Goal: Task Accomplishment & Management: Use online tool/utility

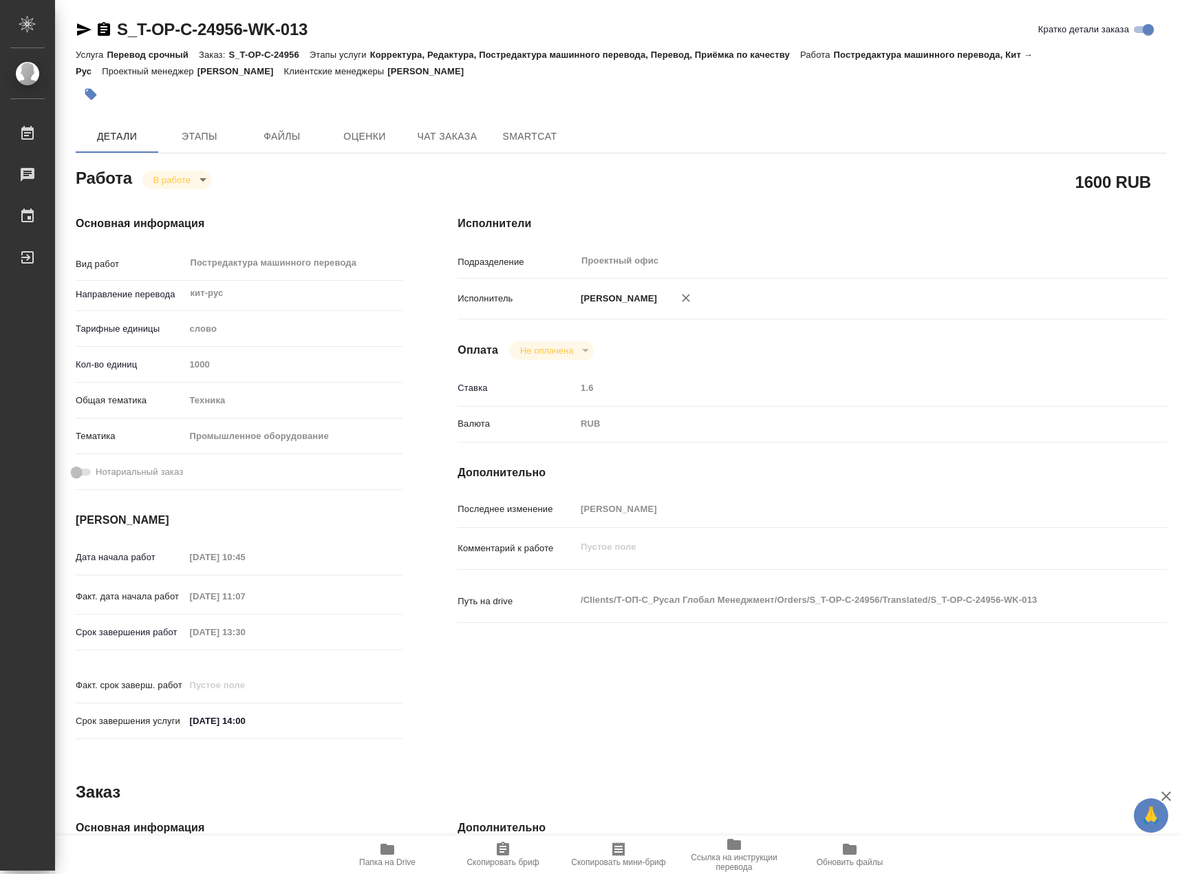
type textarea "x"
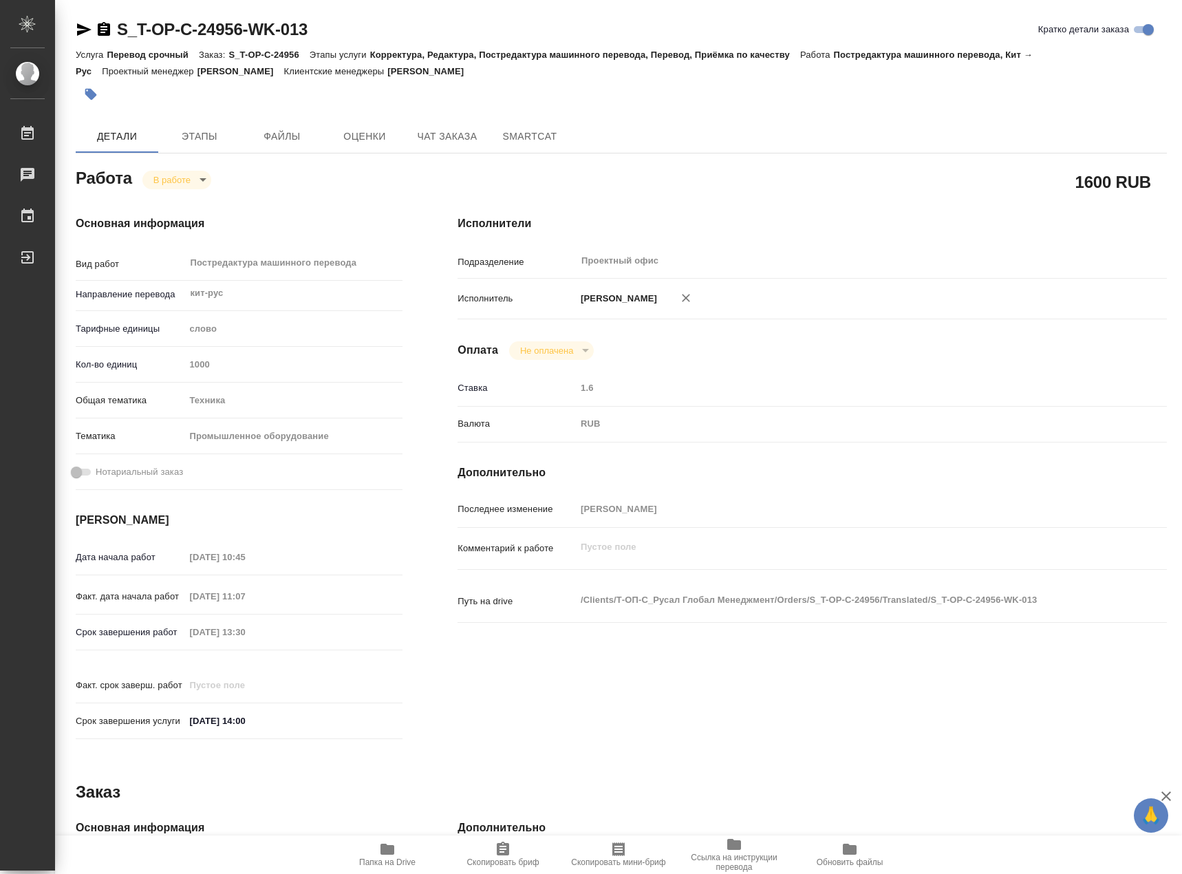
type textarea "x"
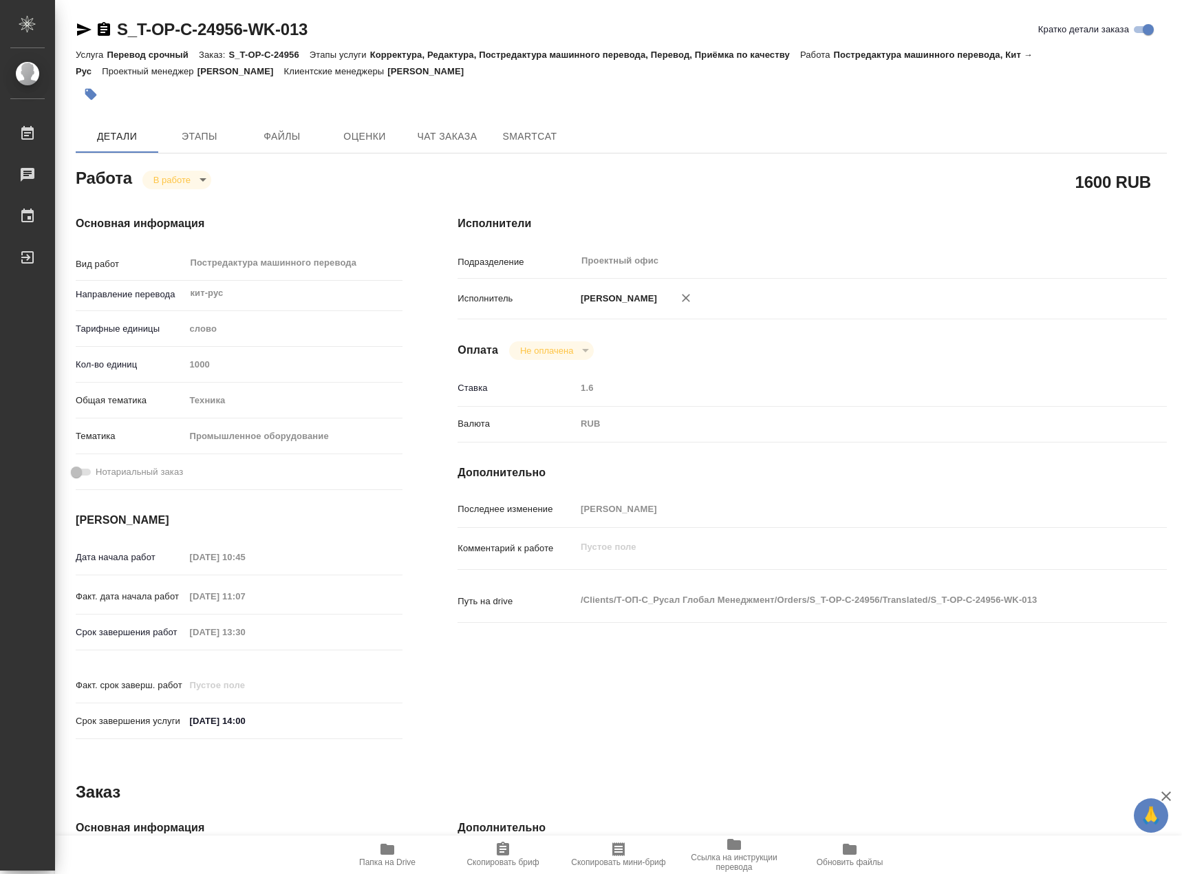
type textarea "x"
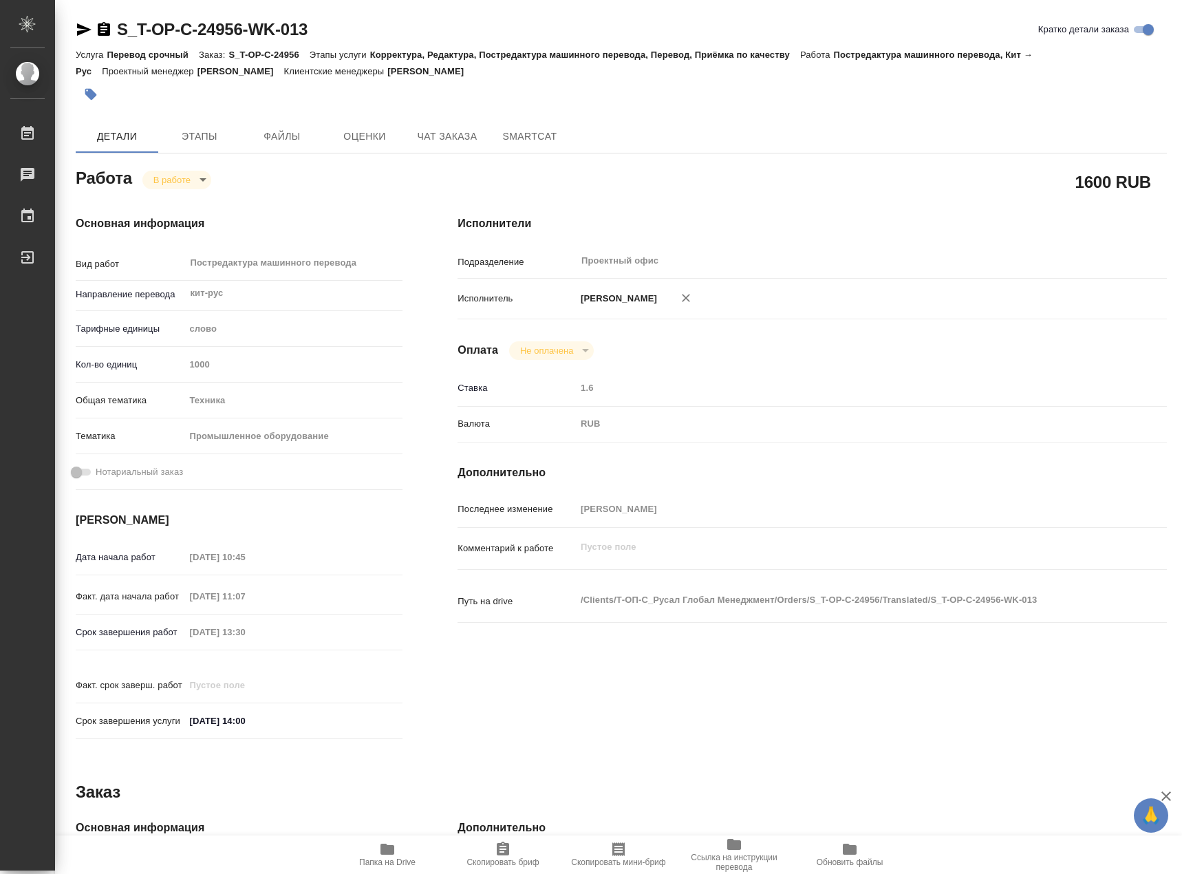
type textarea "x"
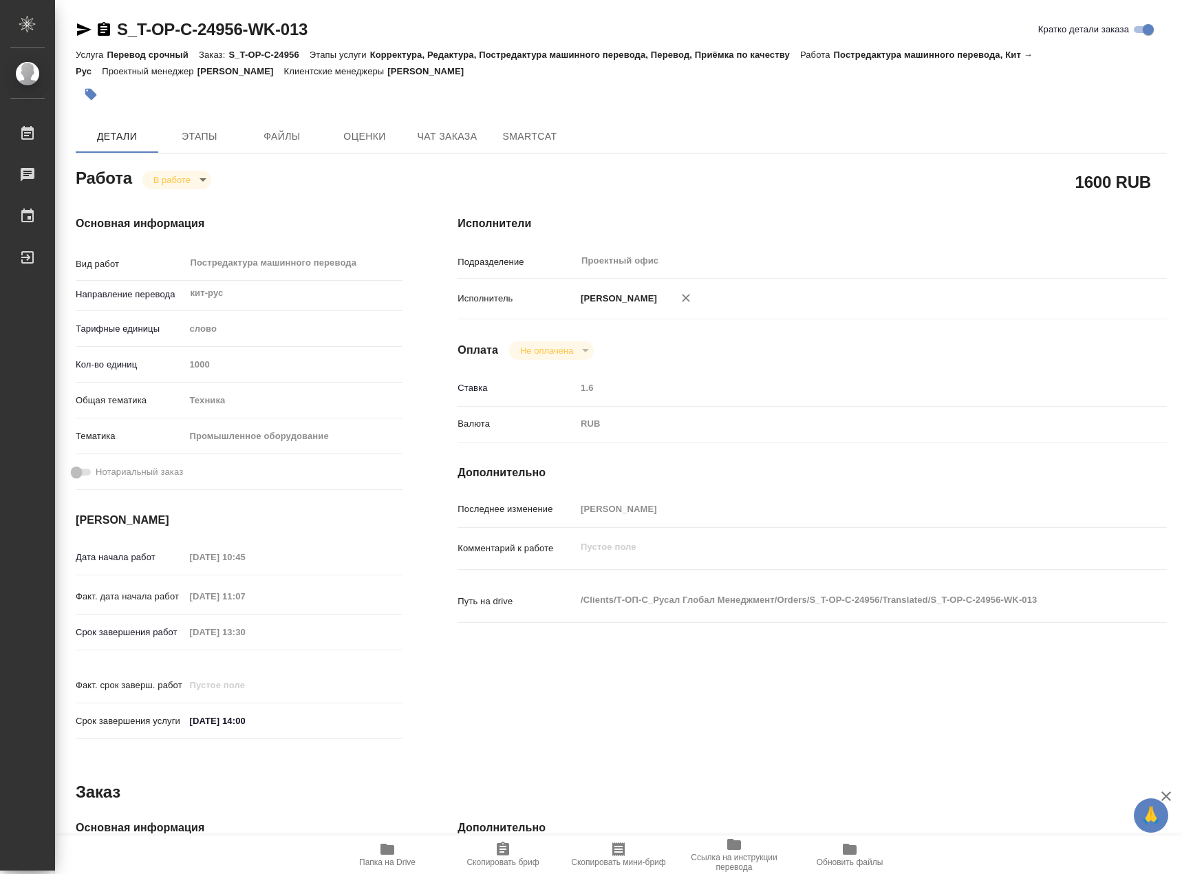
type textarea "x"
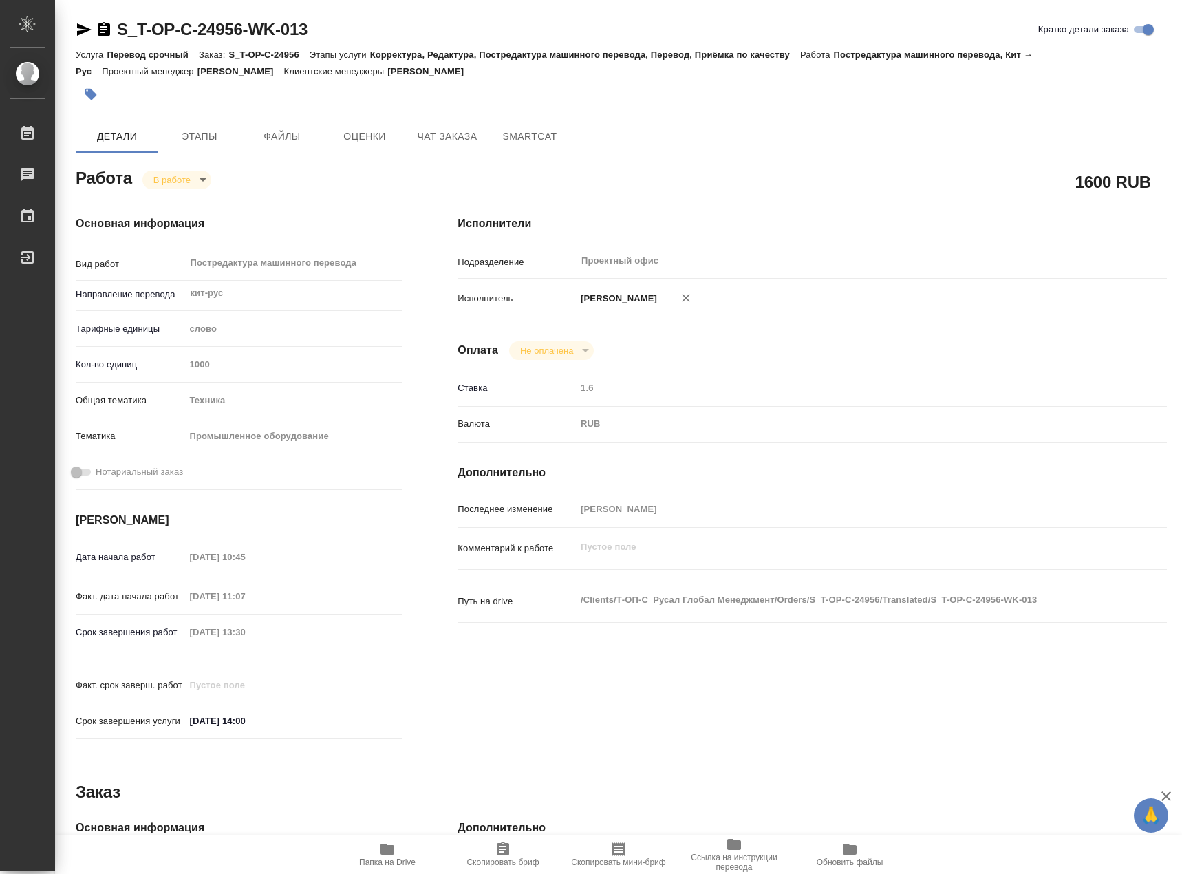
type textarea "x"
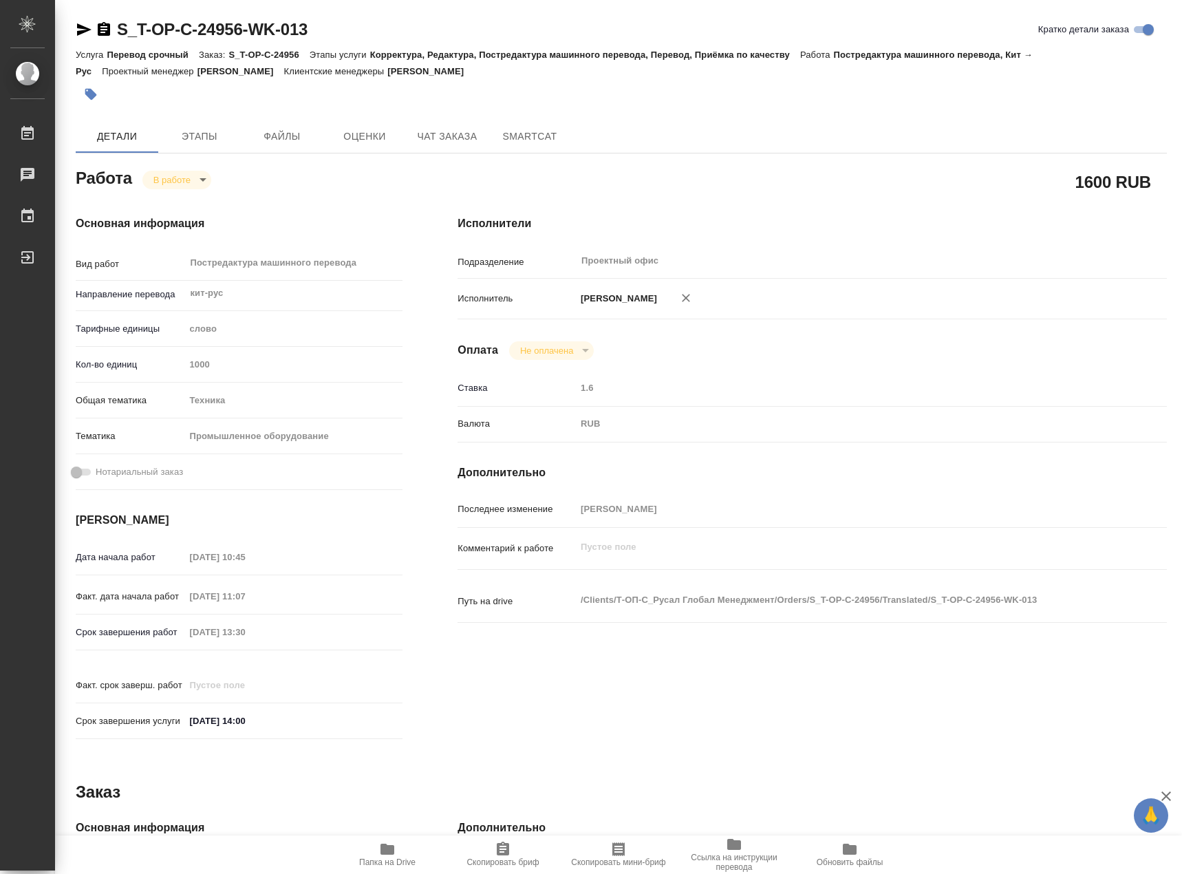
type textarea "x"
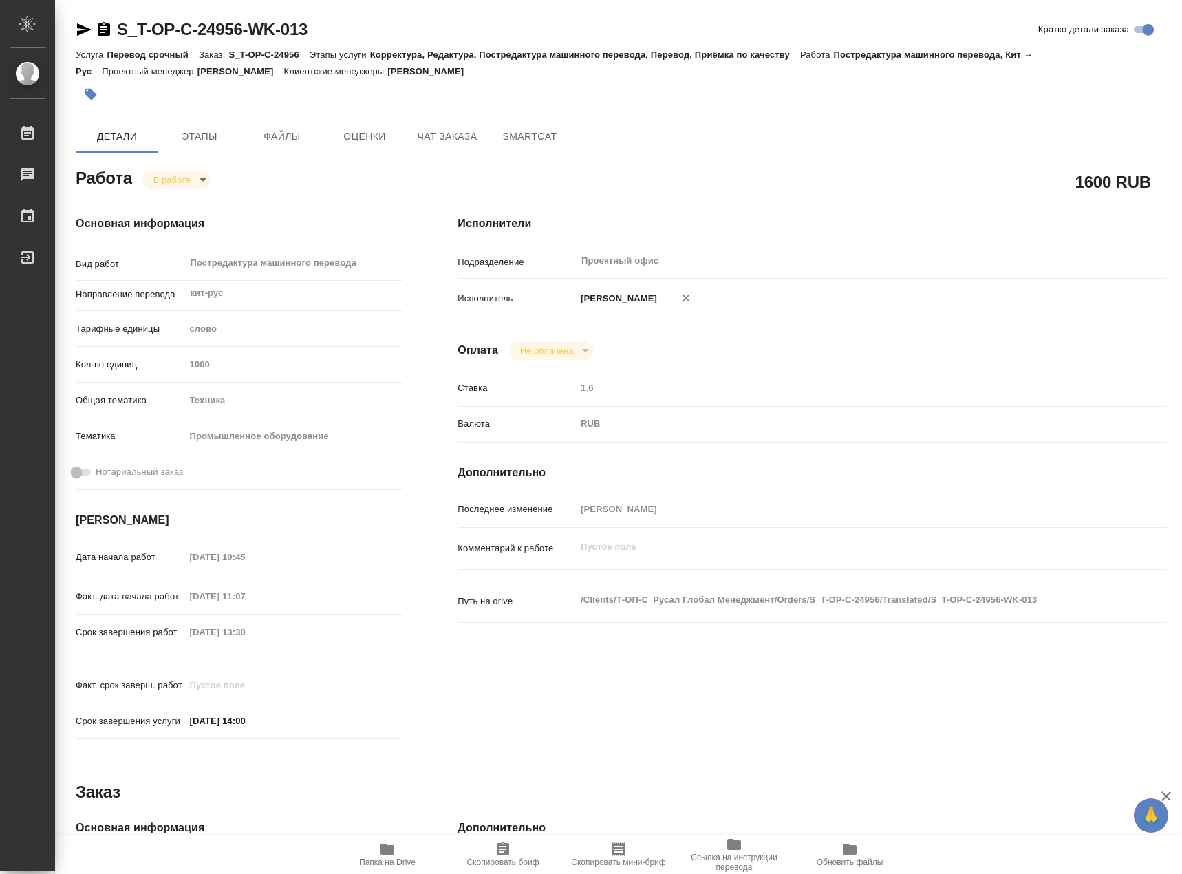
type textarea "x"
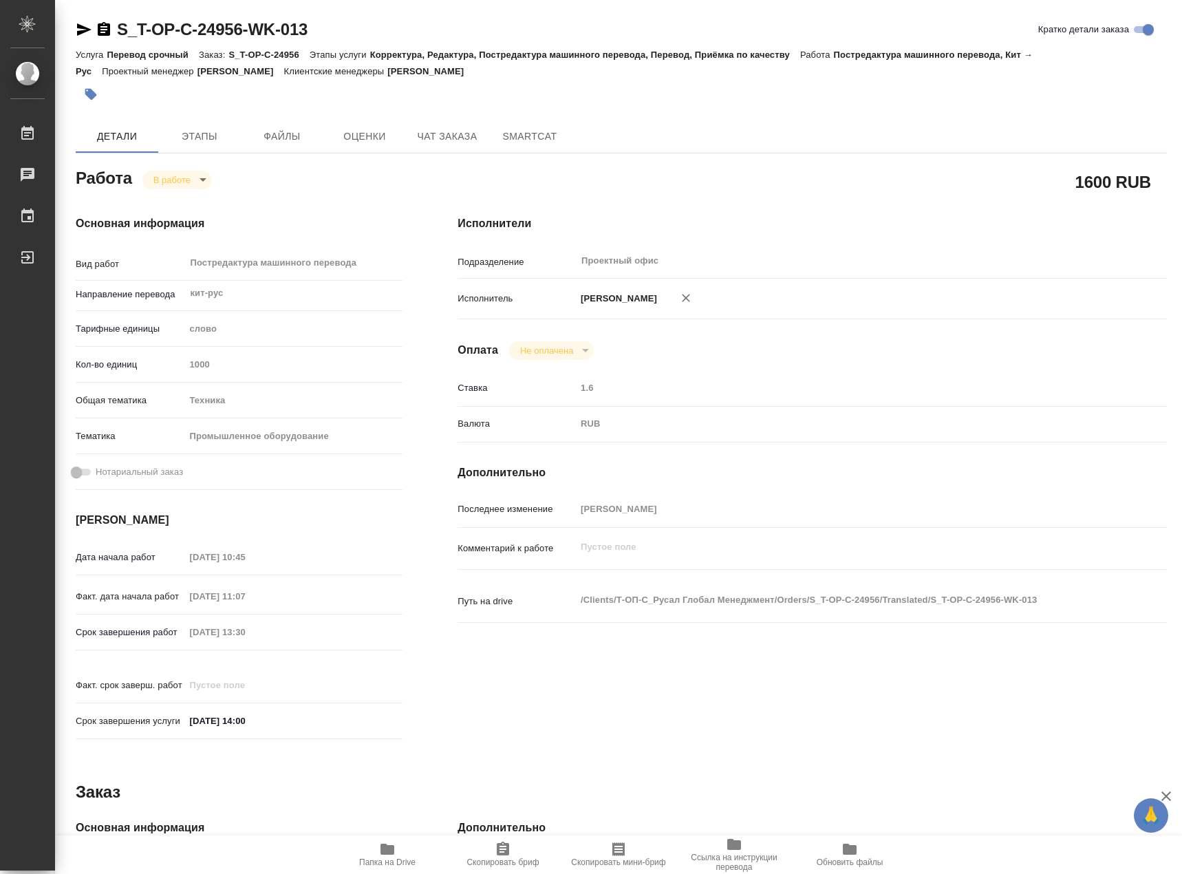
type textarea "x"
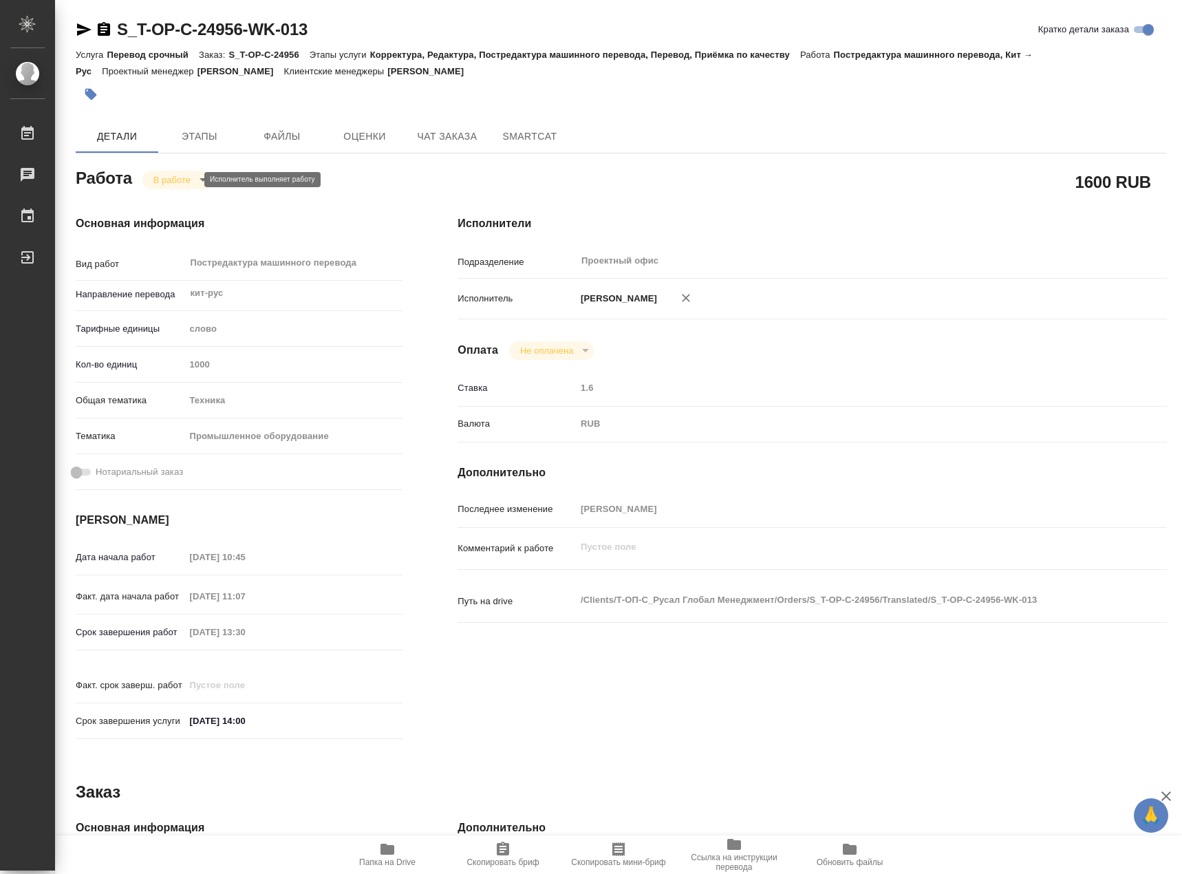
type textarea "x"
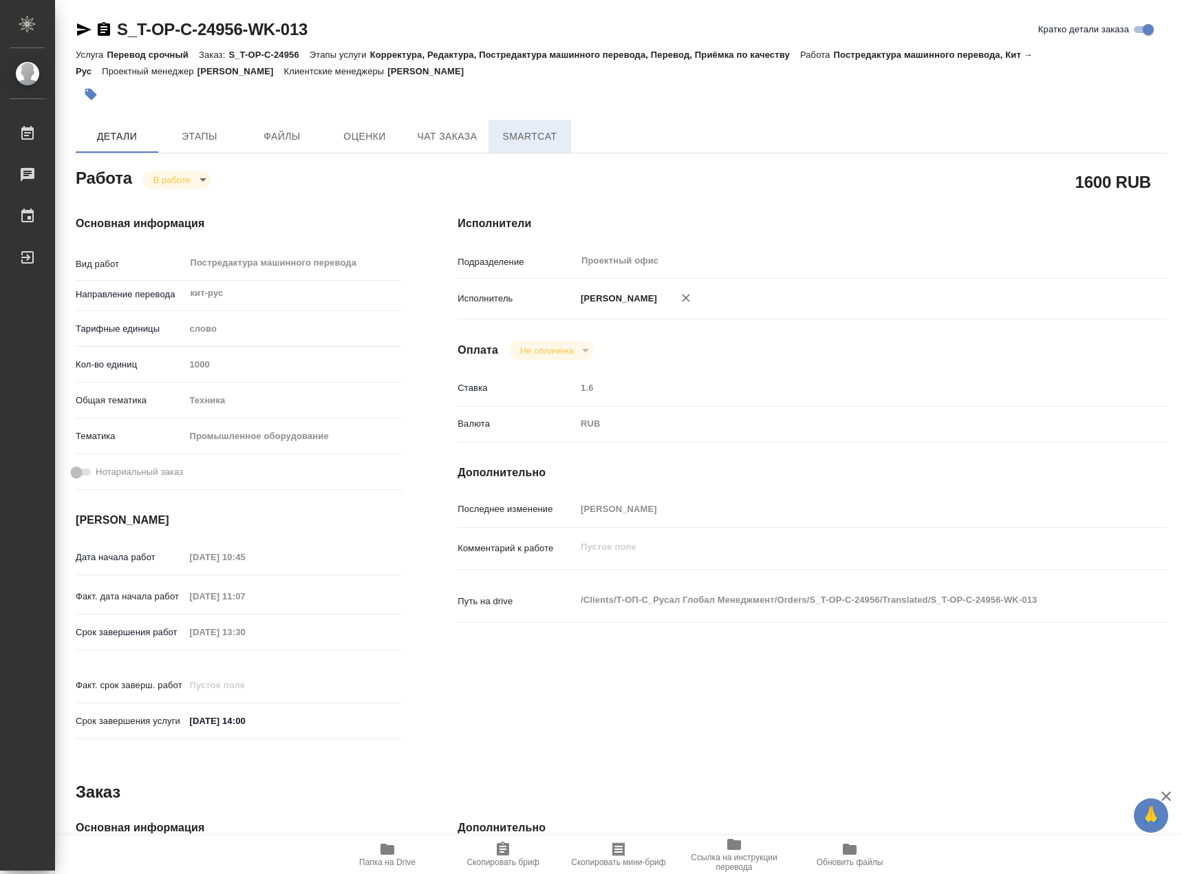
click at [504, 143] on span "SmartCat" at bounding box center [530, 136] width 66 height 17
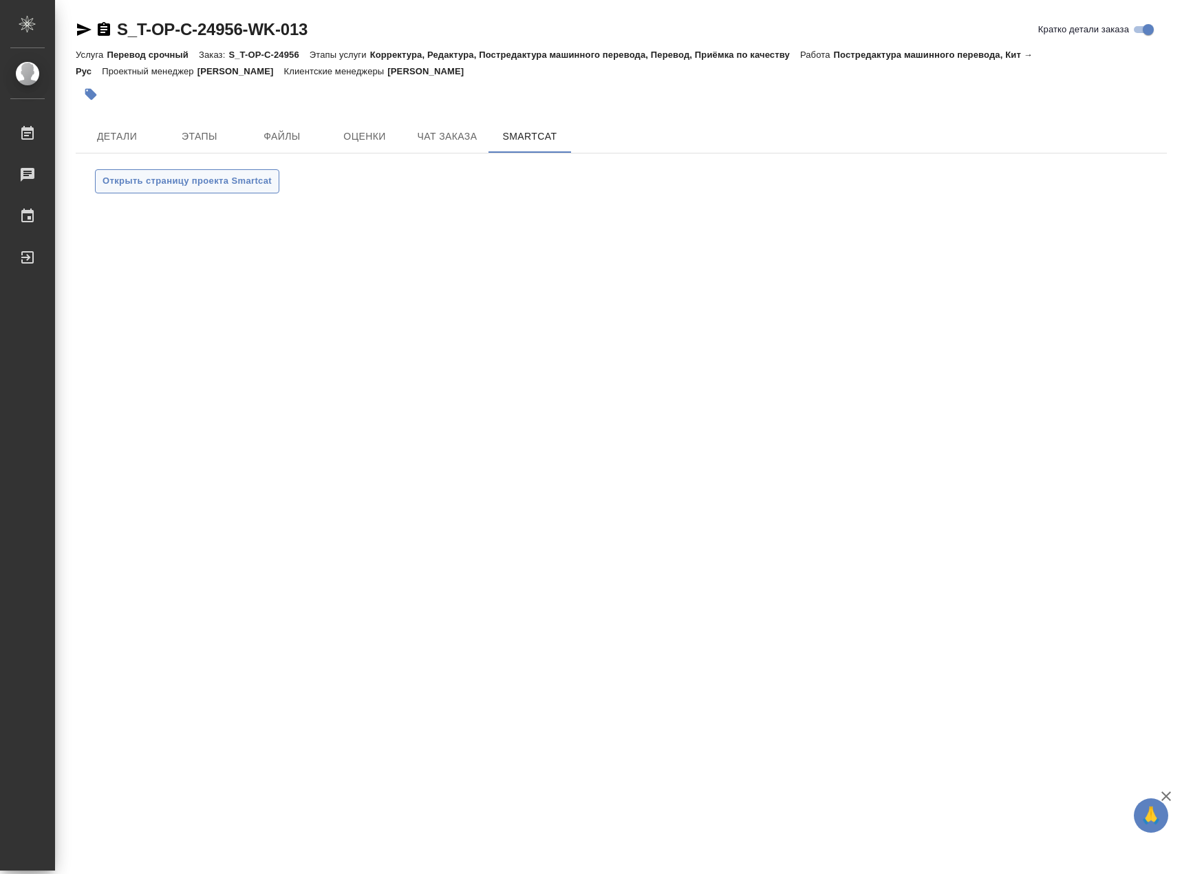
click at [211, 185] on span "Открыть страницу проекта Smartcat" at bounding box center [187, 181] width 169 height 16
